Goal: Transaction & Acquisition: Purchase product/service

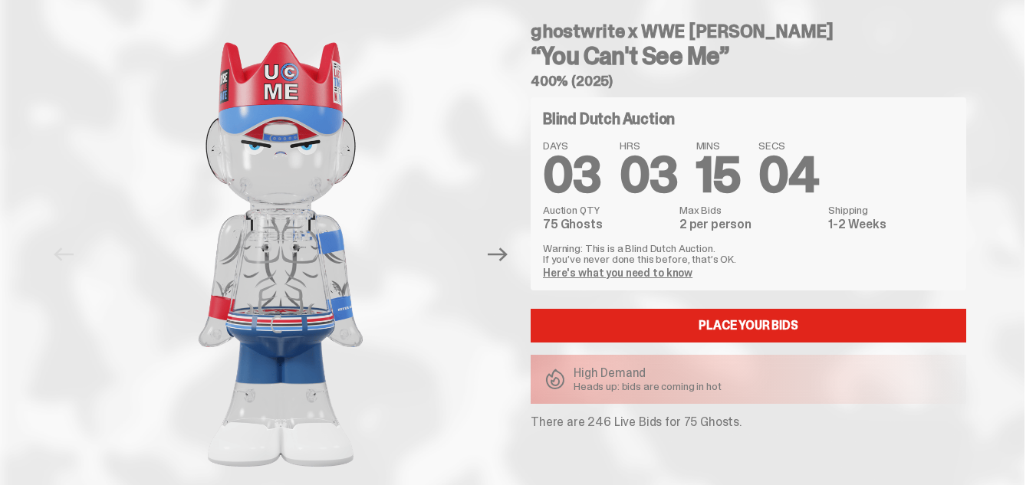
scroll to position [11, 0]
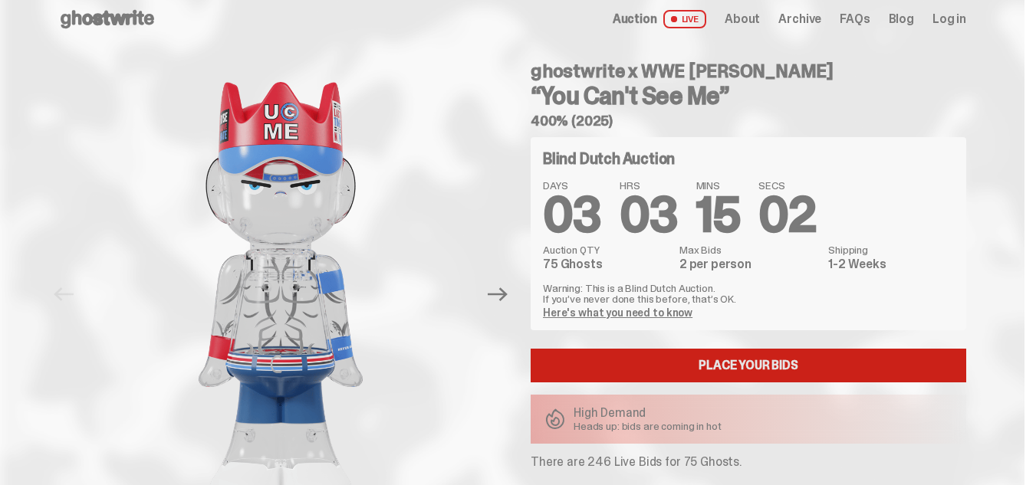
click at [783, 358] on link "Place your Bids" at bounding box center [747, 366] width 435 height 34
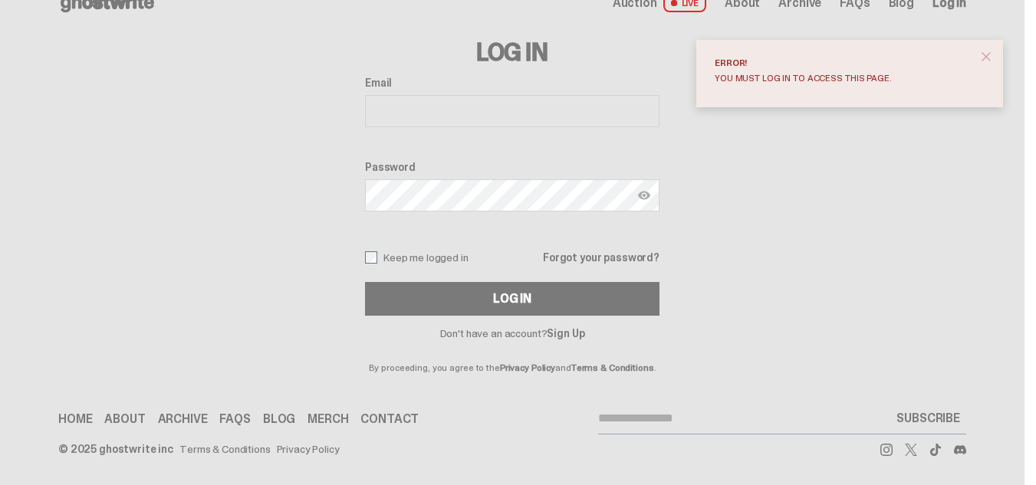
scroll to position [29, 0]
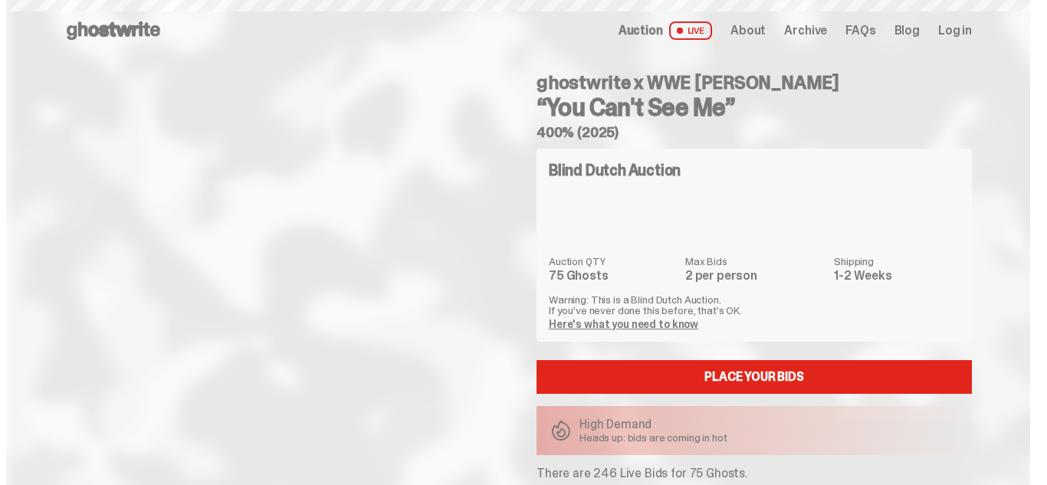
scroll to position [11, 0]
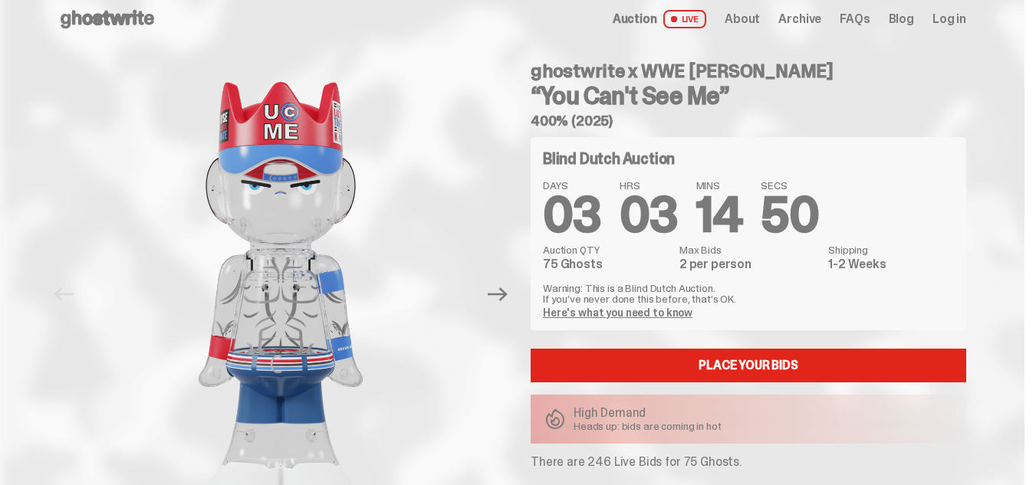
click at [625, 316] on link "Here's what you need to know" at bounding box center [617, 313] width 149 height 14
